Goal: Task Accomplishment & Management: Complete application form

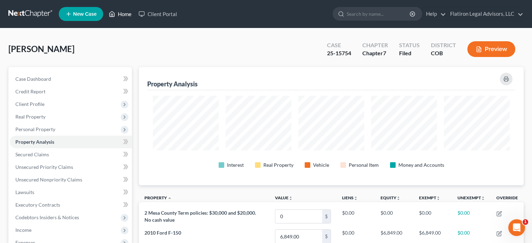
click at [127, 15] on link "Home" at bounding box center [120, 14] width 30 height 13
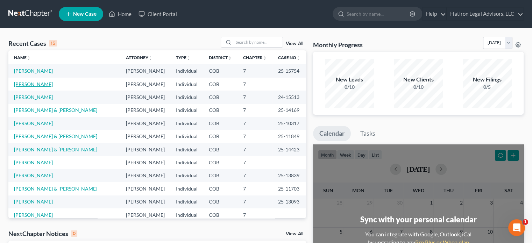
click at [36, 84] on link "[PERSON_NAME]" at bounding box center [33, 84] width 39 height 6
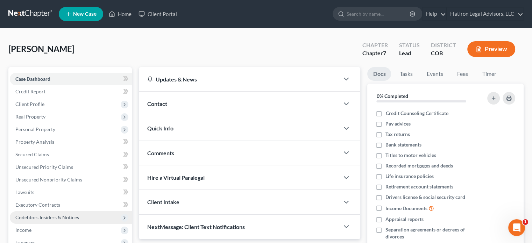
scroll to position [128, 0]
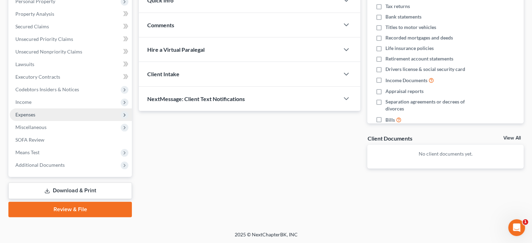
click at [40, 114] on span "Expenses" at bounding box center [71, 114] width 122 height 13
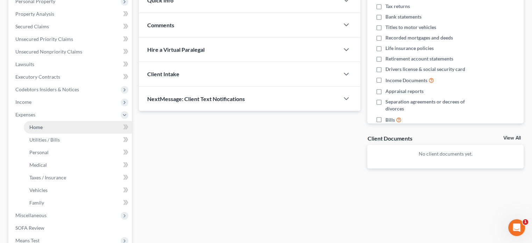
click at [47, 128] on link "Home" at bounding box center [78, 127] width 108 height 13
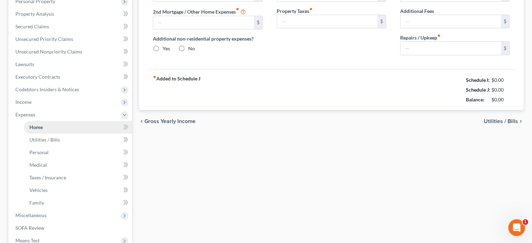
type input "775.00"
type input "0.00"
radio input "true"
type input "0.00"
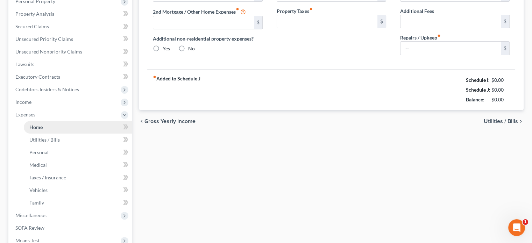
type input "0.00"
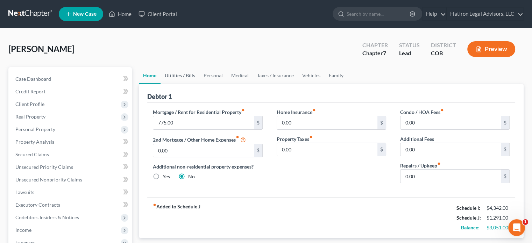
click at [178, 75] on link "Utilities / Bills" at bounding box center [180, 75] width 39 height 17
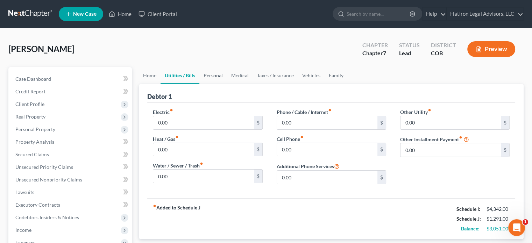
click at [215, 74] on link "Personal" at bounding box center [213, 75] width 28 height 17
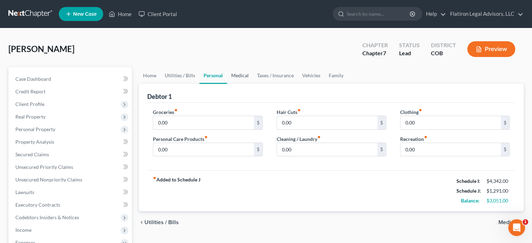
click at [237, 75] on link "Medical" at bounding box center [240, 75] width 26 height 17
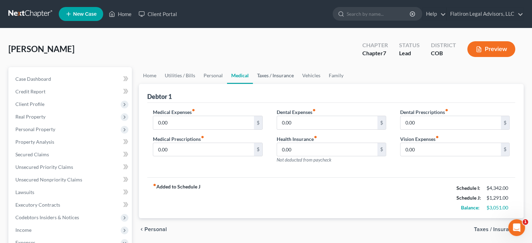
click at [269, 74] on link "Taxes / Insurance" at bounding box center [275, 75] width 45 height 17
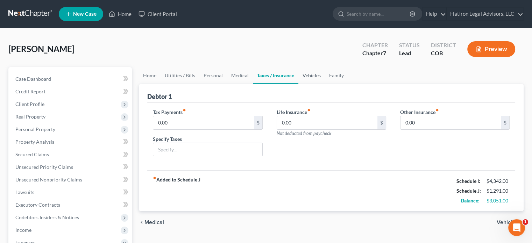
click at [308, 74] on link "Vehicles" at bounding box center [311, 75] width 27 height 17
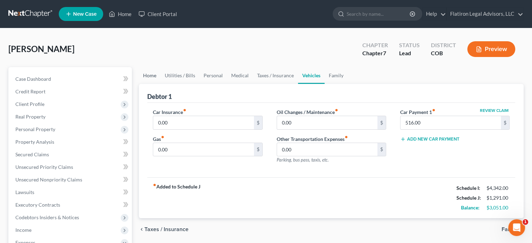
click at [152, 76] on link "Home" at bounding box center [150, 75] width 22 height 17
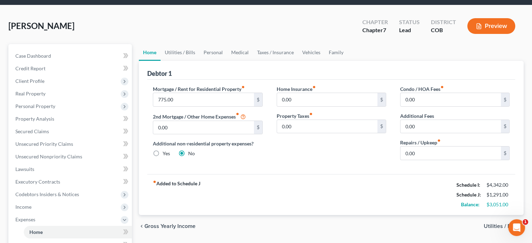
scroll to position [35, 0]
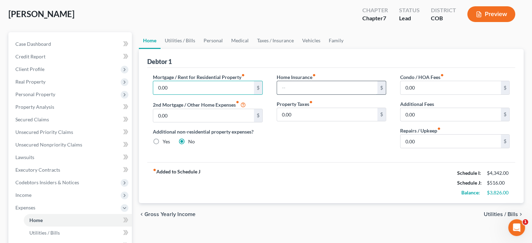
click at [291, 86] on input "text" at bounding box center [327, 87] width 100 height 13
click at [190, 84] on input "0.00" at bounding box center [203, 87] width 100 height 13
type input "775"
click at [287, 86] on input "text" at bounding box center [327, 87] width 100 height 13
type input "60"
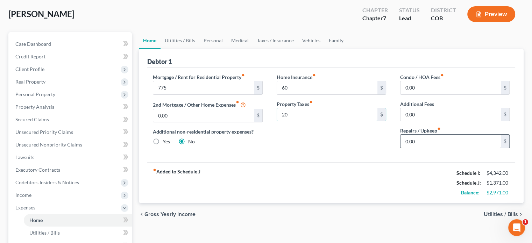
type input "20"
click at [418, 140] on input "0.00" at bounding box center [450, 141] width 100 height 13
type input "200"
click at [176, 41] on link "Utilities / Bills" at bounding box center [180, 40] width 39 height 17
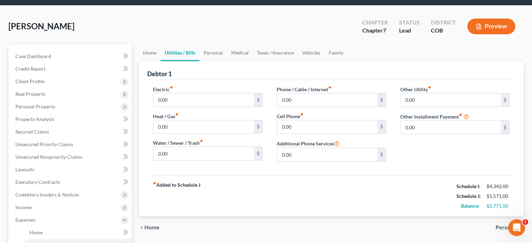
scroll to position [35, 0]
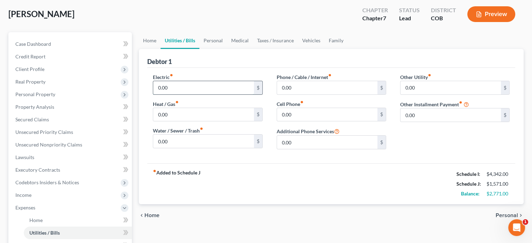
click at [182, 87] on input "0.00" at bounding box center [203, 87] width 100 height 13
type input "400"
click at [293, 87] on input "0.00" at bounding box center [327, 87] width 100 height 13
type input "100"
click at [286, 114] on input "0.00" at bounding box center [327, 114] width 100 height 13
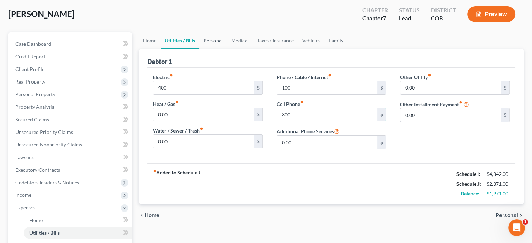
type input "300"
click at [214, 41] on link "Personal" at bounding box center [213, 40] width 28 height 17
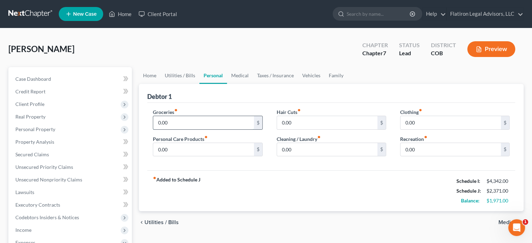
click at [179, 120] on input "0.00" at bounding box center [203, 122] width 100 height 13
type input "600"
click at [298, 122] on input "0.00" at bounding box center [327, 122] width 100 height 13
click at [299, 151] on input "0.00" at bounding box center [327, 149] width 100 height 13
type input "120"
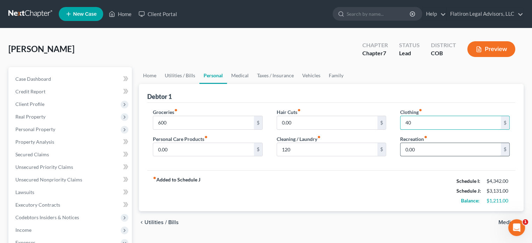
type input "40"
click at [420, 149] on input "0.00" at bounding box center [450, 149] width 100 height 13
type input "100"
click at [240, 74] on link "Medical" at bounding box center [240, 75] width 26 height 17
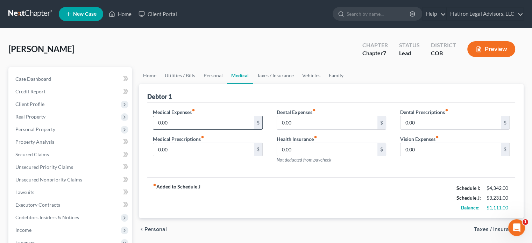
click at [182, 123] on input "0.00" at bounding box center [203, 122] width 100 height 13
type input "75"
click at [173, 148] on input "0.00" at bounding box center [203, 149] width 100 height 13
type input "70"
click at [304, 122] on input "0.00" at bounding box center [327, 122] width 100 height 13
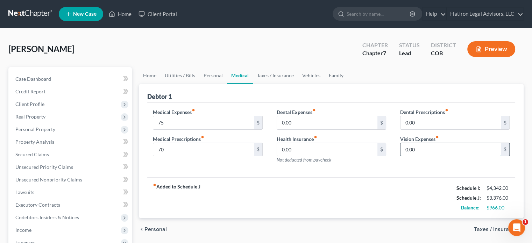
click at [420, 147] on input "0.00" at bounding box center [450, 149] width 100 height 13
type input "200"
click at [271, 75] on link "Taxes / Insurance" at bounding box center [275, 75] width 45 height 17
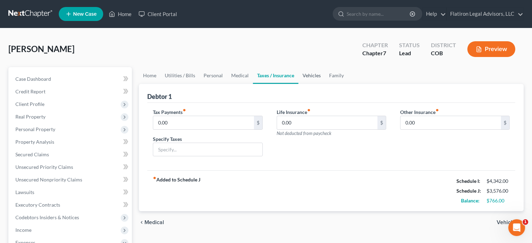
click at [308, 77] on link "Vehicles" at bounding box center [311, 75] width 27 height 17
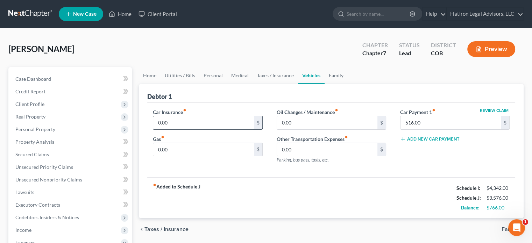
click at [180, 121] on input "0.00" at bounding box center [203, 122] width 100 height 13
type input "160"
click at [179, 148] on input "0.00" at bounding box center [203, 149] width 100 height 13
type input "160"
type input "100"
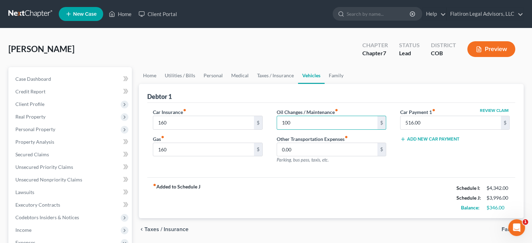
click at [393, 163] on div "Review Claim Car Payment 1 fiber_manual_record 516.00 $ Add New Car Payment" at bounding box center [454, 138] width 123 height 61
click at [335, 76] on link "Family" at bounding box center [336, 75] width 23 height 17
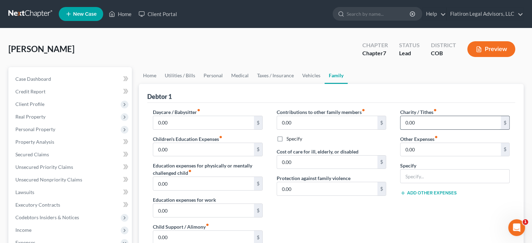
click at [420, 123] on input "0.00" at bounding box center [450, 122] width 100 height 13
type input "250"
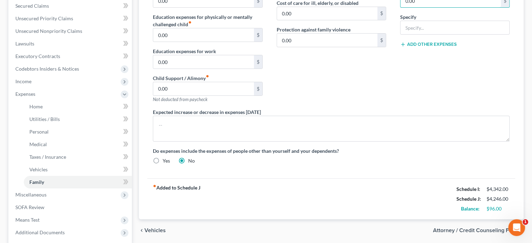
scroll to position [105, 0]
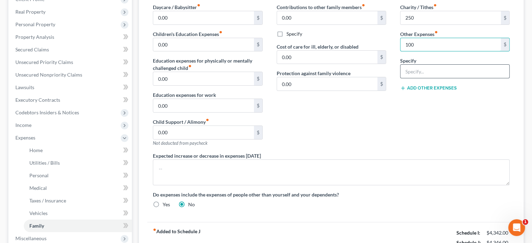
type input "100"
click at [423, 71] on input "text" at bounding box center [454, 71] width 109 height 13
type input "Dog Care"
click at [392, 188] on div "Daycare / Babysitter fiber_manual_record 0.00 $ Children's Education Expenses f…" at bounding box center [331, 108] width 371 height 210
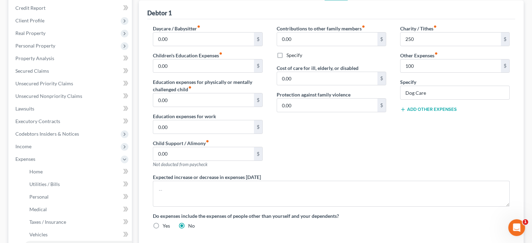
scroll to position [35, 0]
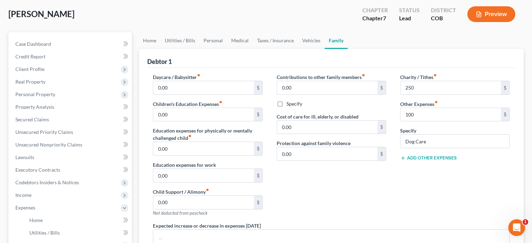
click at [364, 194] on div "Contributions to other family members fiber_manual_record 0.00 $ Specify Cost o…" at bounding box center [331, 147] width 123 height 149
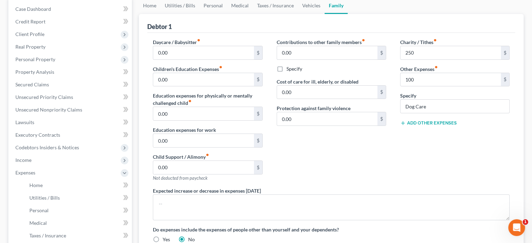
scroll to position [0, 0]
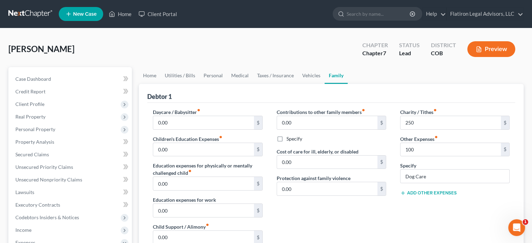
click at [495, 48] on button "Preview" at bounding box center [491, 49] width 48 height 16
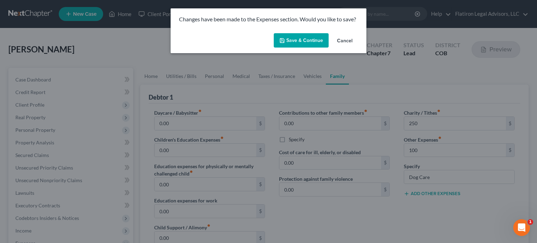
click at [322, 38] on button "Save & Continue" at bounding box center [301, 40] width 55 height 15
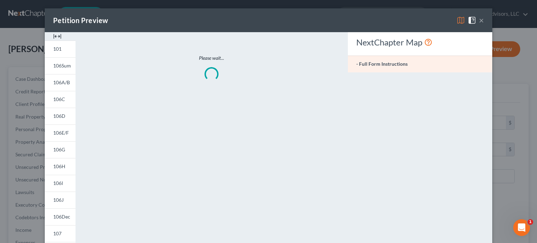
type input "250.00"
type input "100.00"
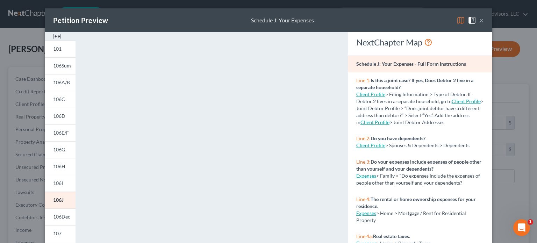
click at [479, 20] on button "×" at bounding box center [481, 20] width 5 height 8
